Goal: Find specific page/section: Find specific page/section

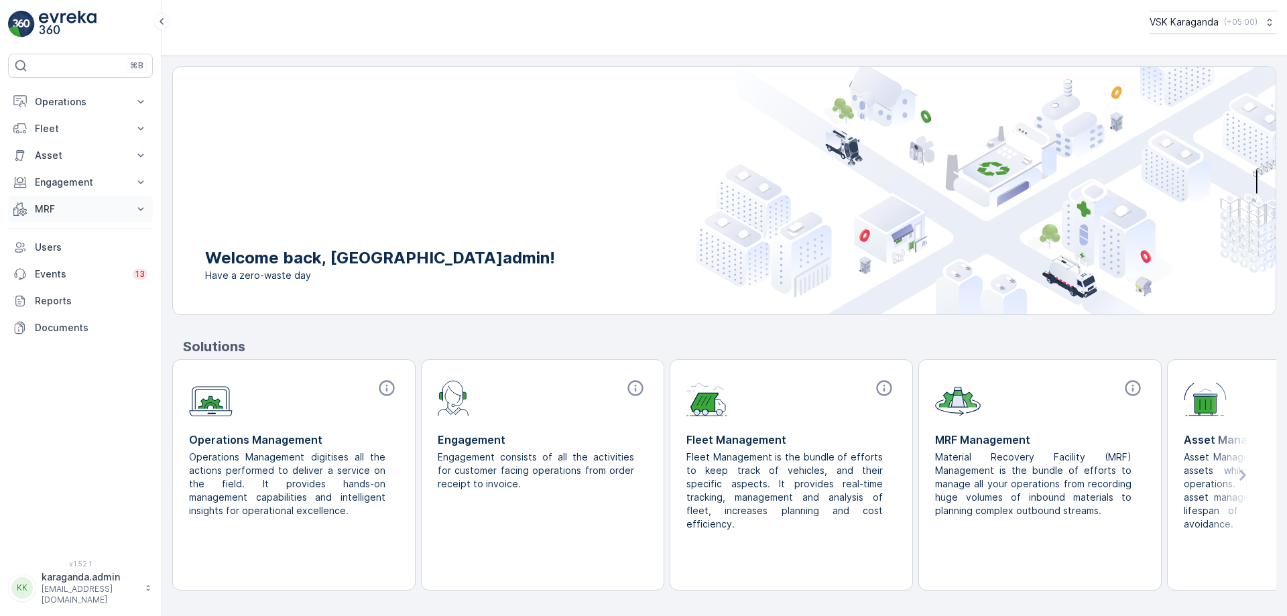
click at [40, 210] on p "MRF" at bounding box center [80, 208] width 91 height 13
click at [53, 233] on p "Входящий & Исходящий" at bounding box center [90, 231] width 113 height 13
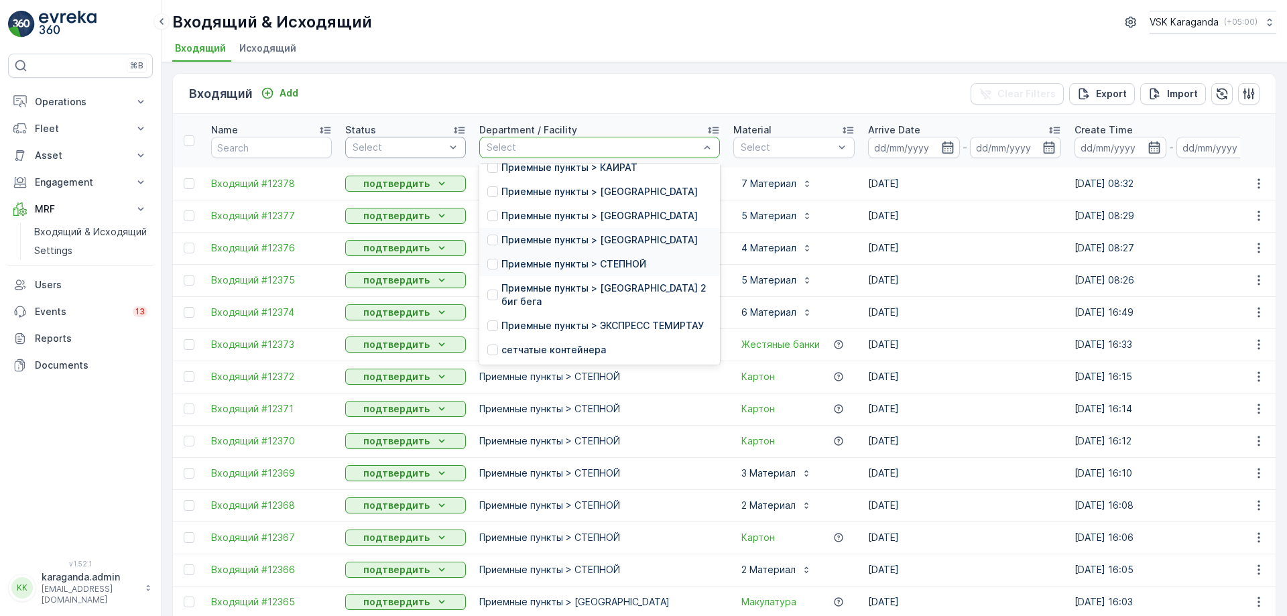
scroll to position [220, 0]
click at [553, 347] on p "сетчатыe контейнера" at bounding box center [553, 349] width 105 height 13
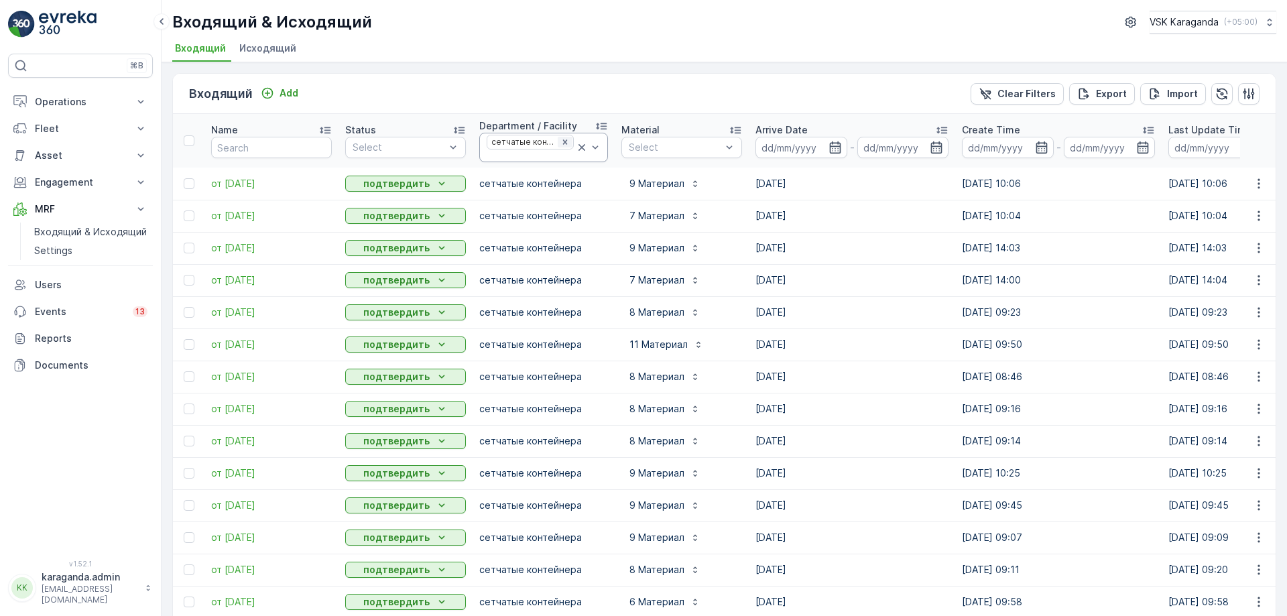
click at [564, 142] on icon "Remove сетчатыe контейнера" at bounding box center [564, 141] width 9 height 9
